Goal: Task Accomplishment & Management: Manage account settings

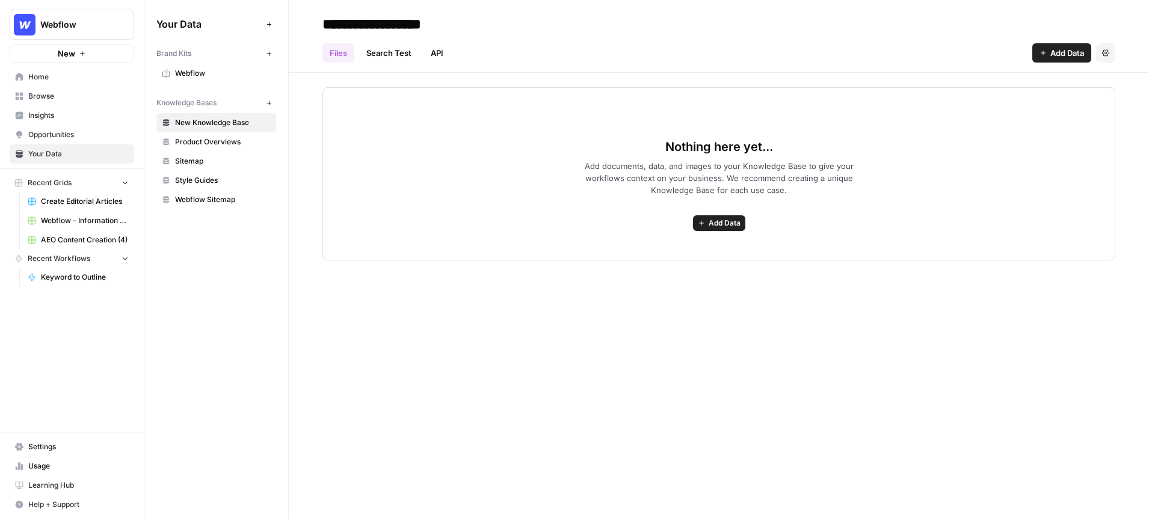
click at [213, 71] on span "Webflow" at bounding box center [223, 73] width 96 height 11
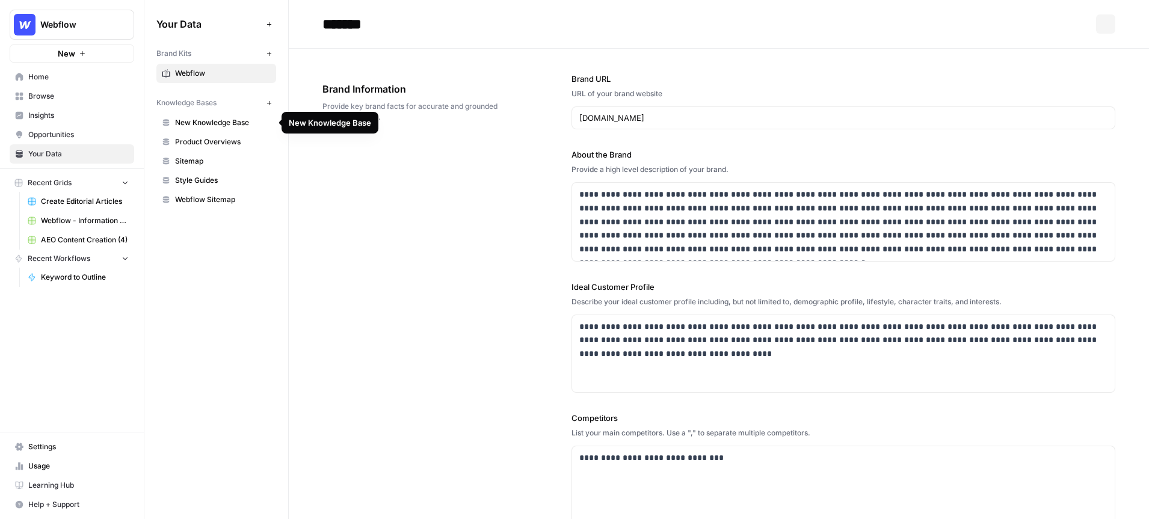
click at [256, 122] on span "New Knowledge Base" at bounding box center [223, 122] width 96 height 11
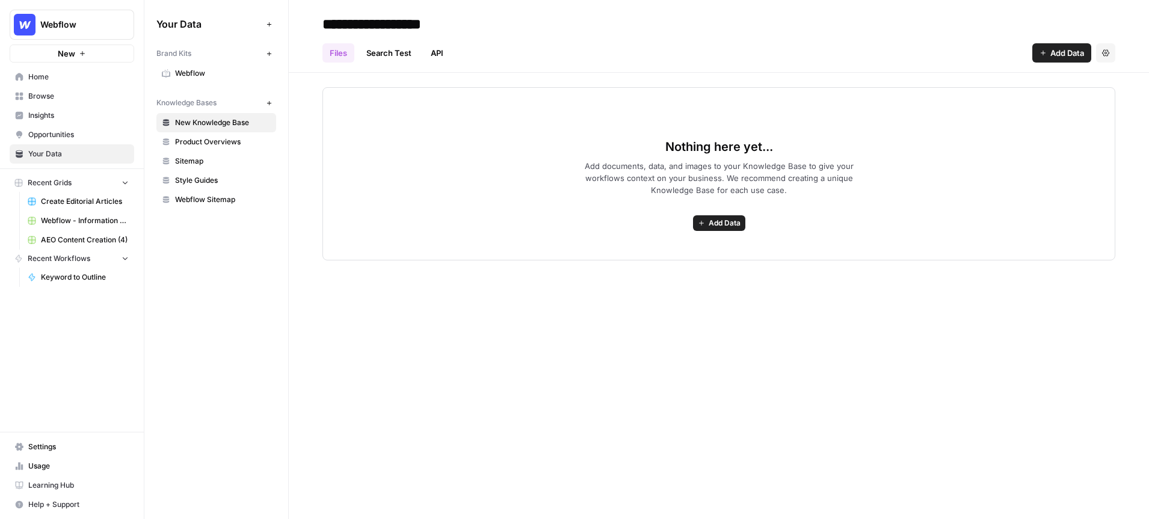
click at [1105, 54] on icon "button" at bounding box center [1106, 52] width 7 height 7
click at [1054, 84] on span "Delete Knowledge Base" at bounding box center [1056, 81] width 89 height 12
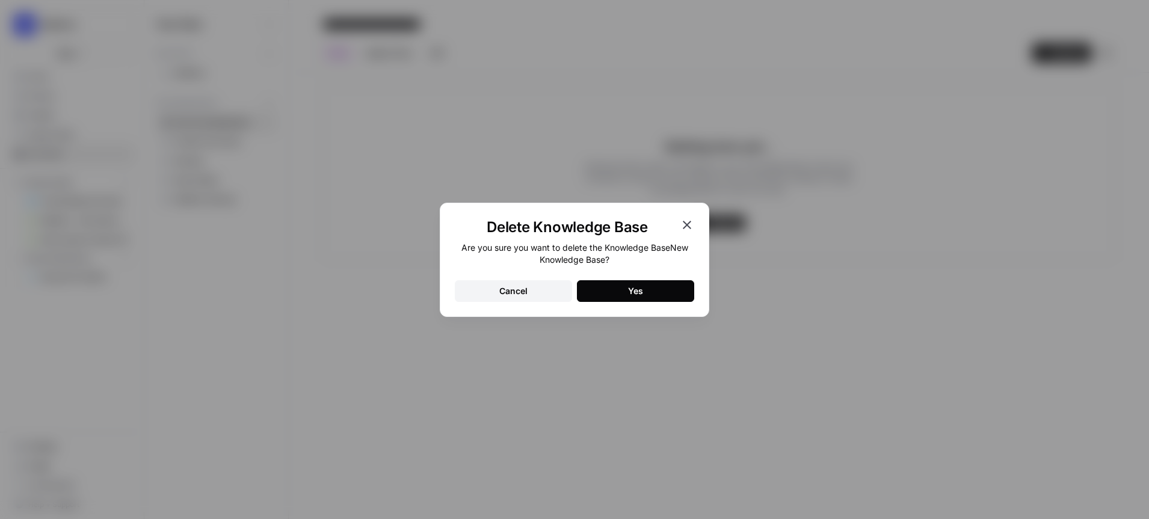
click at [607, 281] on button "Yes" at bounding box center [635, 291] width 117 height 22
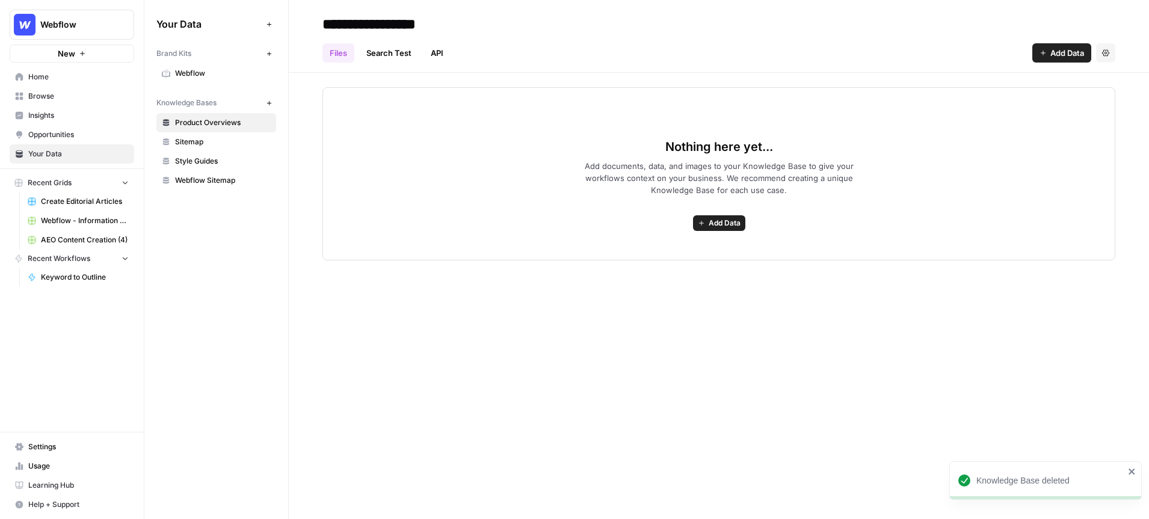
click at [199, 73] on span "Webflow" at bounding box center [223, 73] width 96 height 11
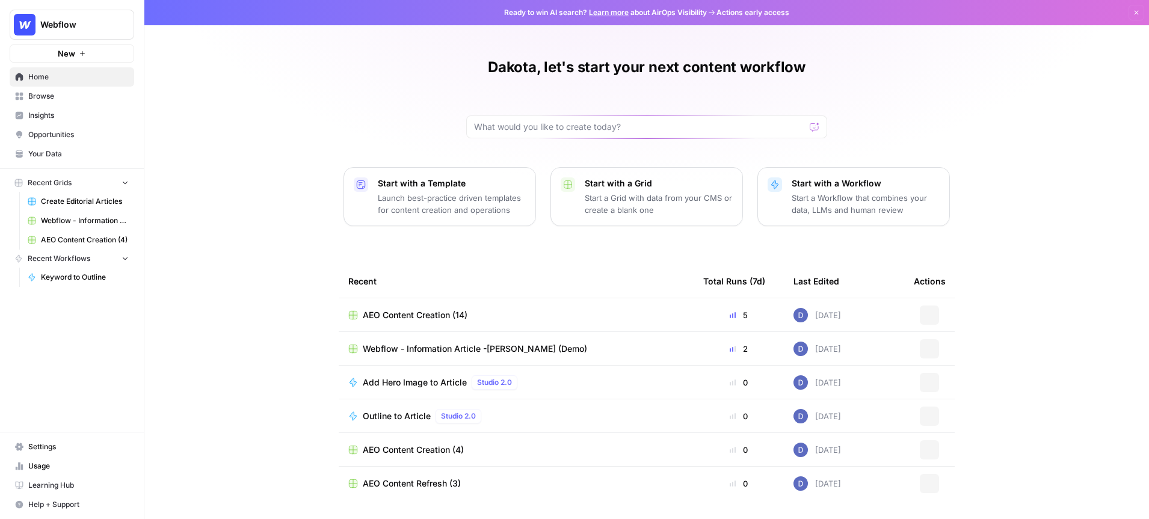
click at [111, 25] on span "Webflow" at bounding box center [76, 25] width 73 height 12
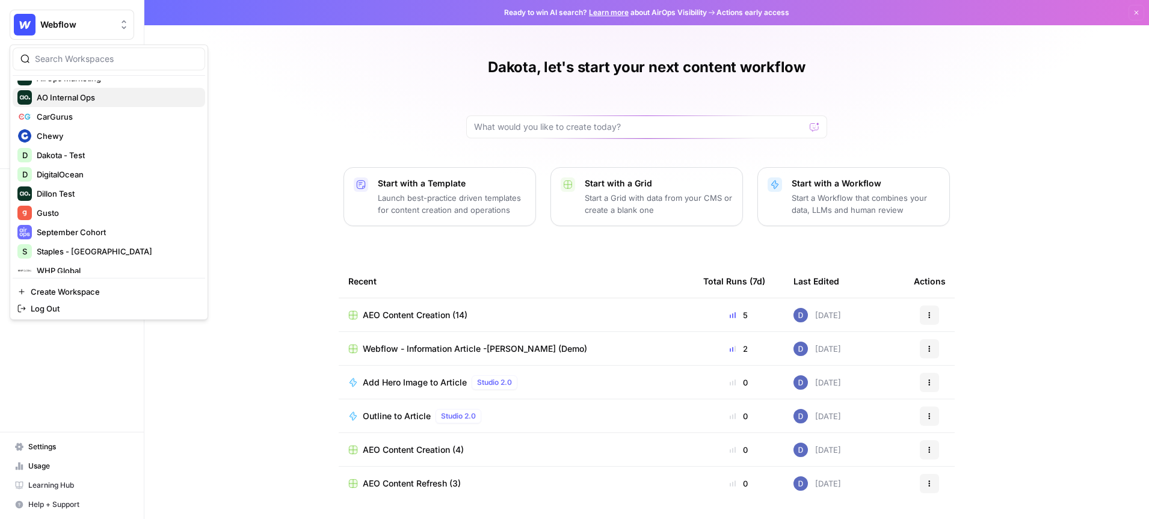
scroll to position [77, 0]
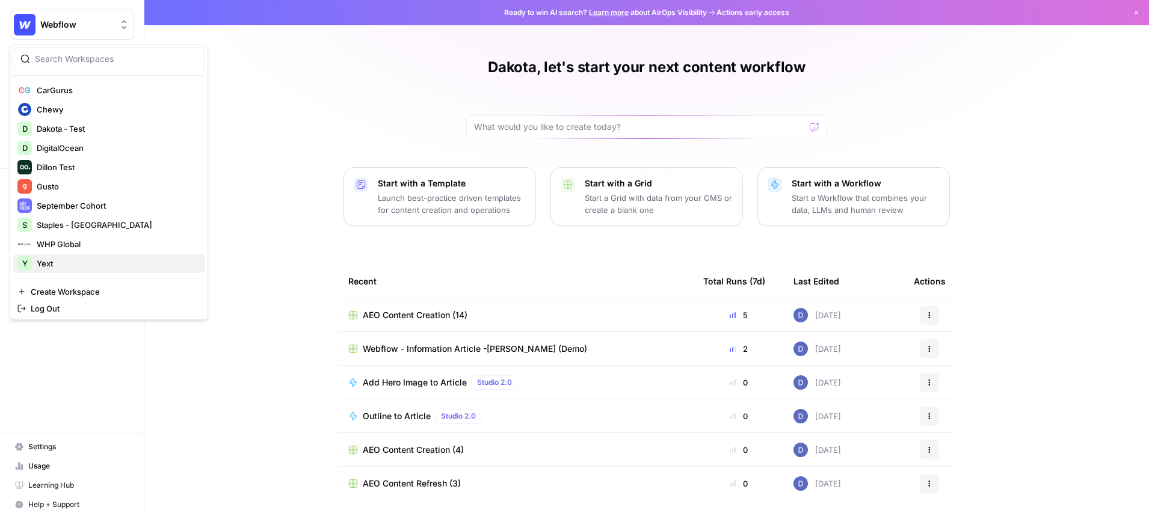
click at [78, 262] on span "Yext" at bounding box center [116, 264] width 159 height 12
